Goal: Navigation & Orientation: Find specific page/section

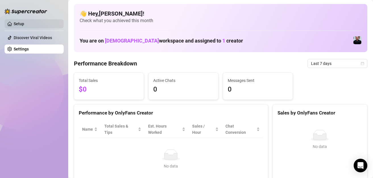
click at [24, 22] on link "Setup" at bounding box center [19, 24] width 11 height 5
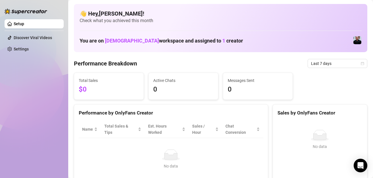
click at [22, 24] on link "Setup" at bounding box center [19, 24] width 11 height 5
click at [17, 25] on link "Setup" at bounding box center [19, 24] width 11 height 5
click at [29, 51] on link "Settings" at bounding box center [21, 49] width 15 height 5
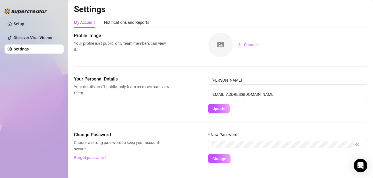
scroll to position [9, 0]
